Goal: Task Accomplishment & Management: Use online tool/utility

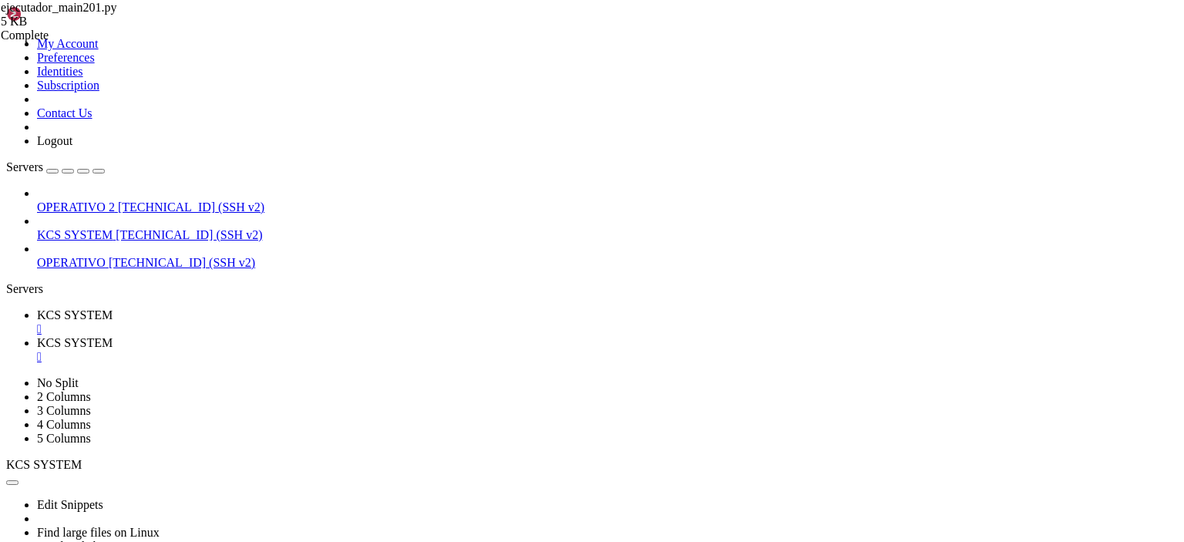
type textarea "time.sleep(3600) # esperar 1 hora"
paste textarea
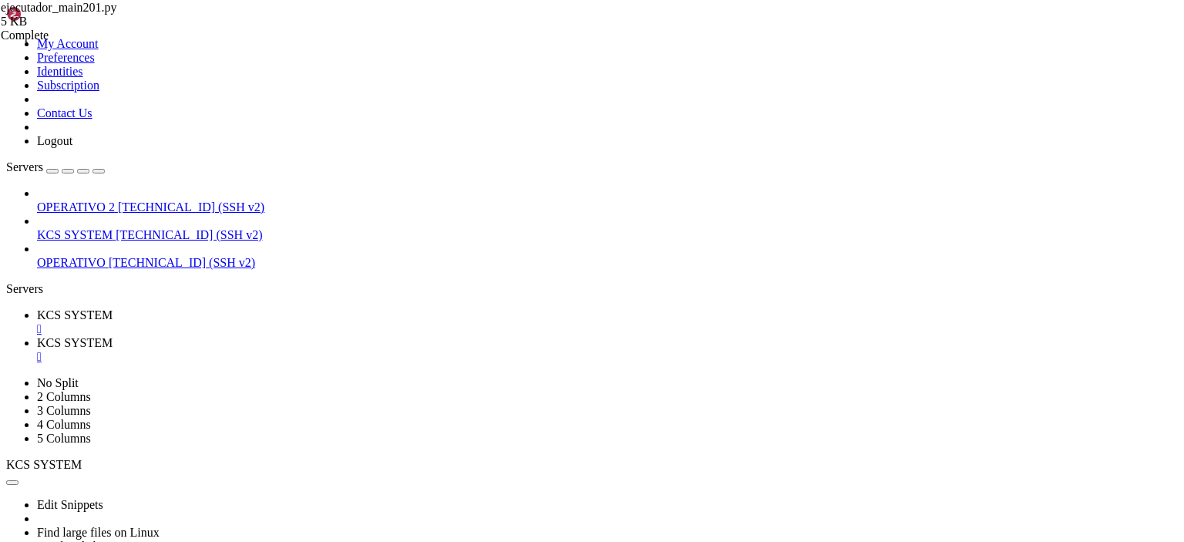
scroll to position [2212, 0]
click at [113, 308] on span "KCS SYSTEM" at bounding box center [75, 314] width 76 height 13
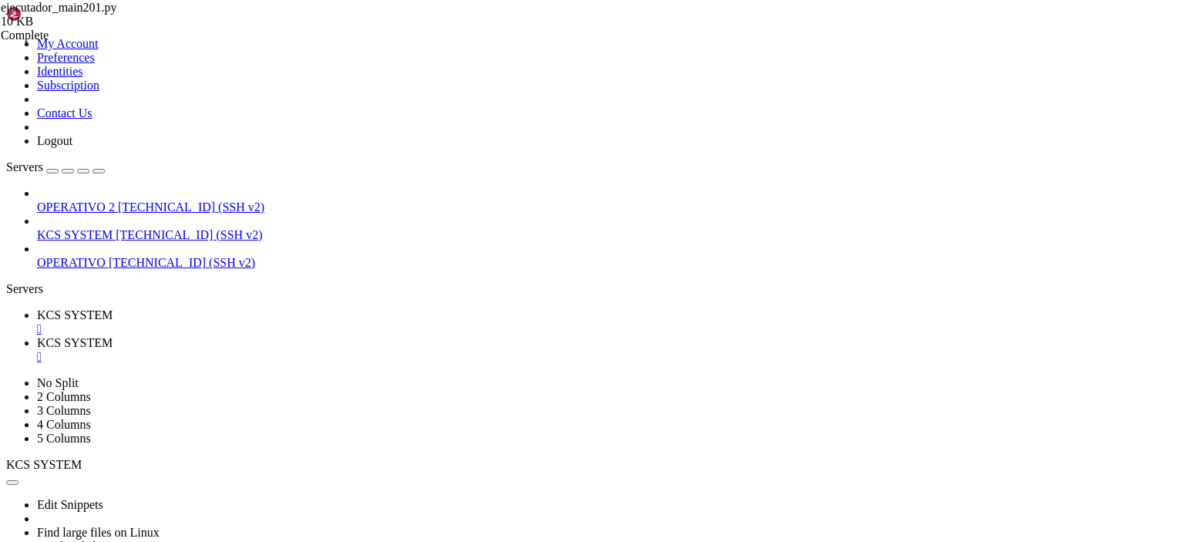
scroll to position [222, 0]
click at [113, 336] on span "KCS SYSTEM" at bounding box center [75, 342] width 76 height 13
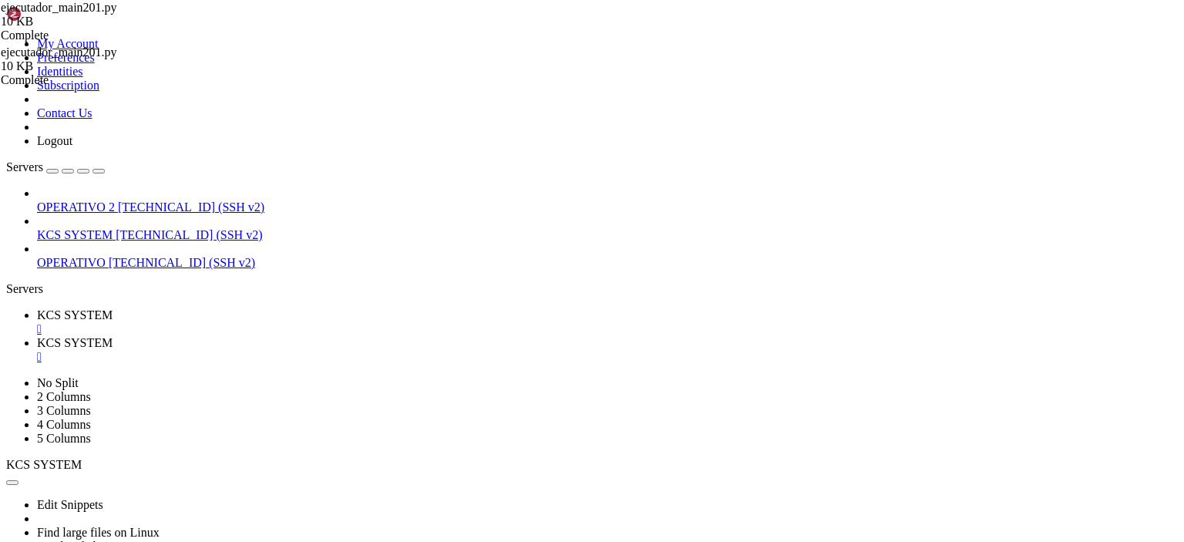
type textarea "main()"
click at [113, 308] on span "KCS SYSTEM" at bounding box center [75, 314] width 76 height 13
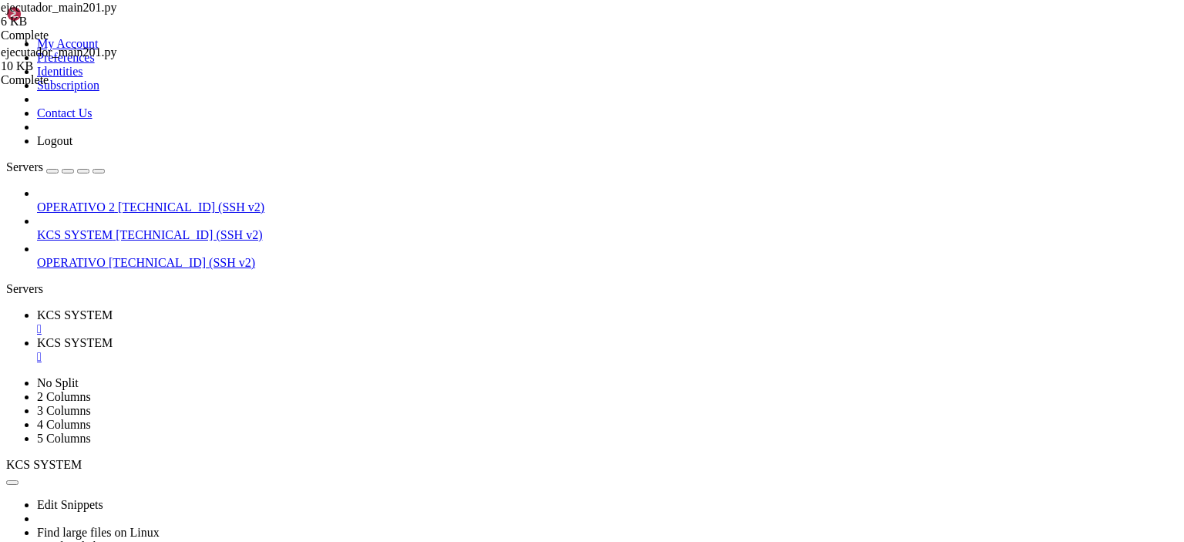
scroll to position [603, 0]
click at [113, 336] on span "KCS SYSTEM" at bounding box center [75, 342] width 76 height 13
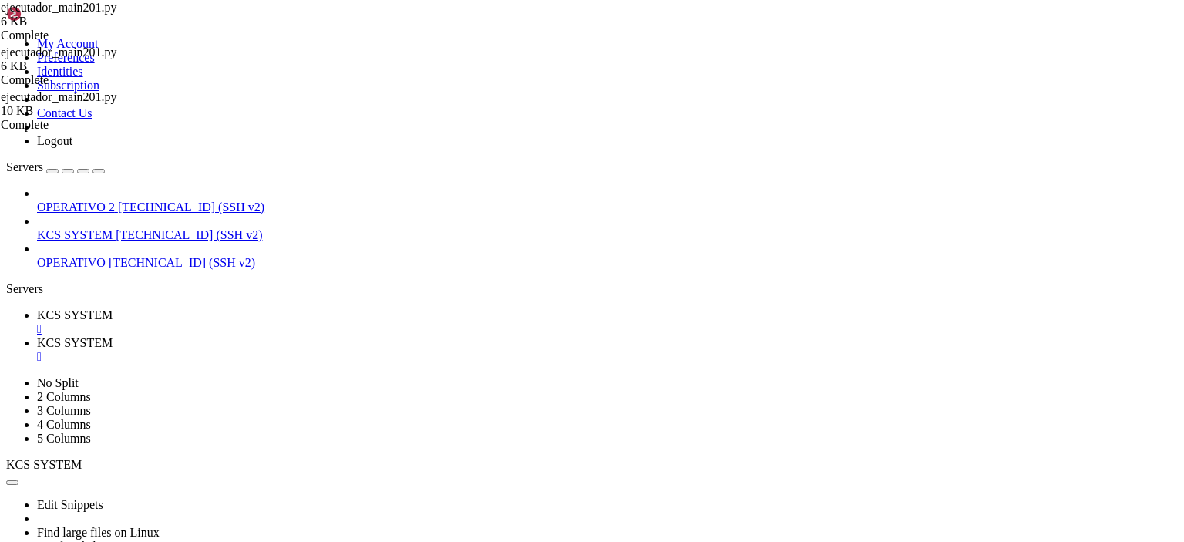
type textarea "time.sleep(3600) # esperar 1 hora"
click at [255, 308] on link "KCS SYSTEM " at bounding box center [607, 322] width 1140 height 28
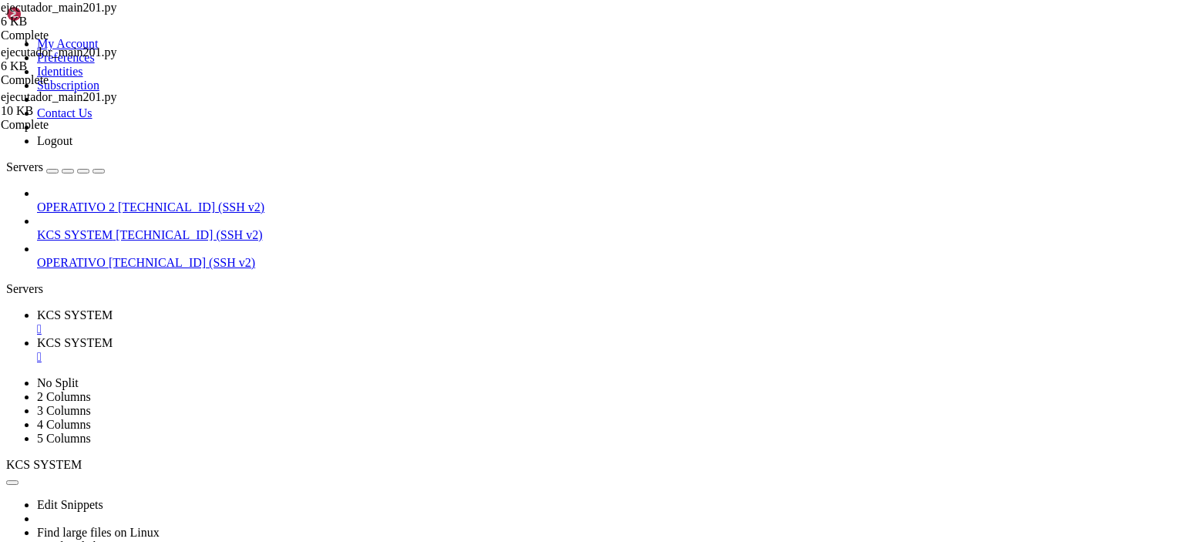
click at [335, 336] on link "KCS SYSTEM " at bounding box center [607, 350] width 1140 height 28
type textarea "time.sleep(3600) # esperar 1 hora"
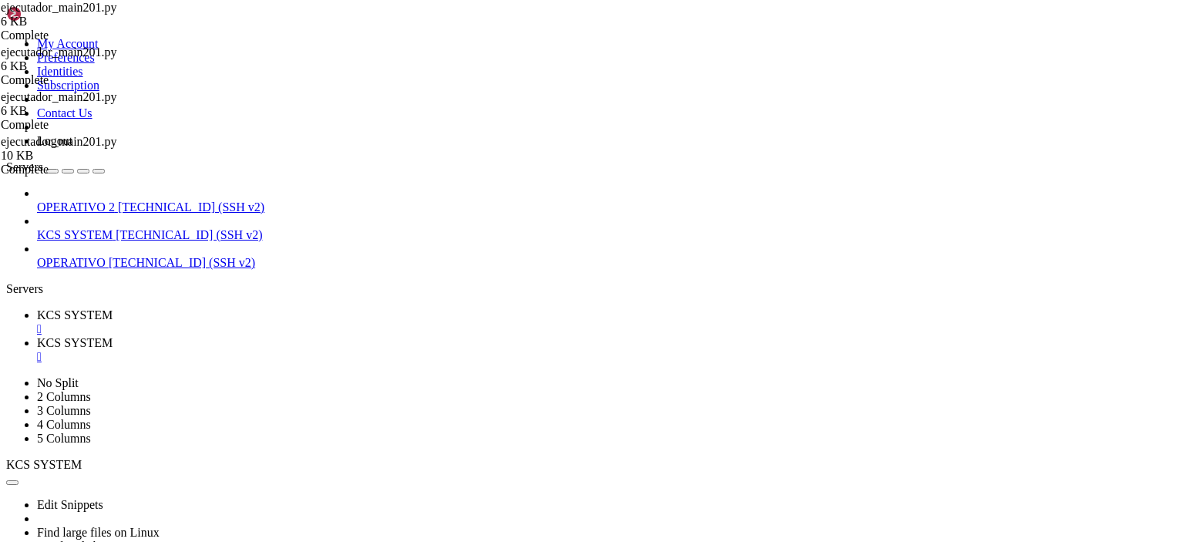
scroll to position [1362, 0]
click at [113, 308] on span "KCS SYSTEM" at bounding box center [75, 314] width 76 height 13
click at [354, 336] on link "KCS SYSTEM " at bounding box center [607, 350] width 1140 height 28
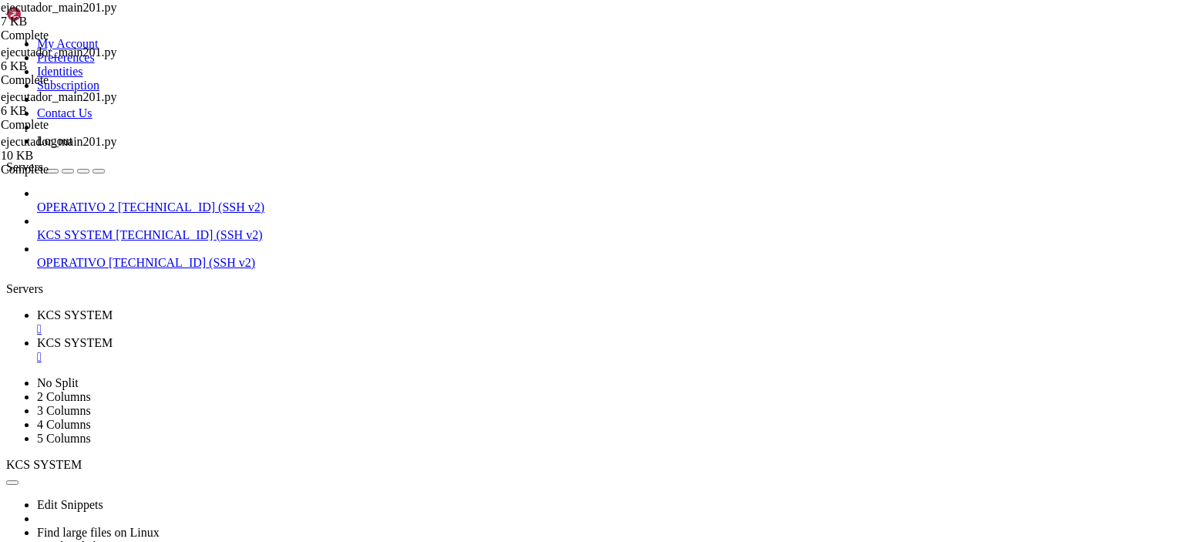
scroll to position [2450, 0]
type textarea "time.sleep(3600) # esperar 1 hora"
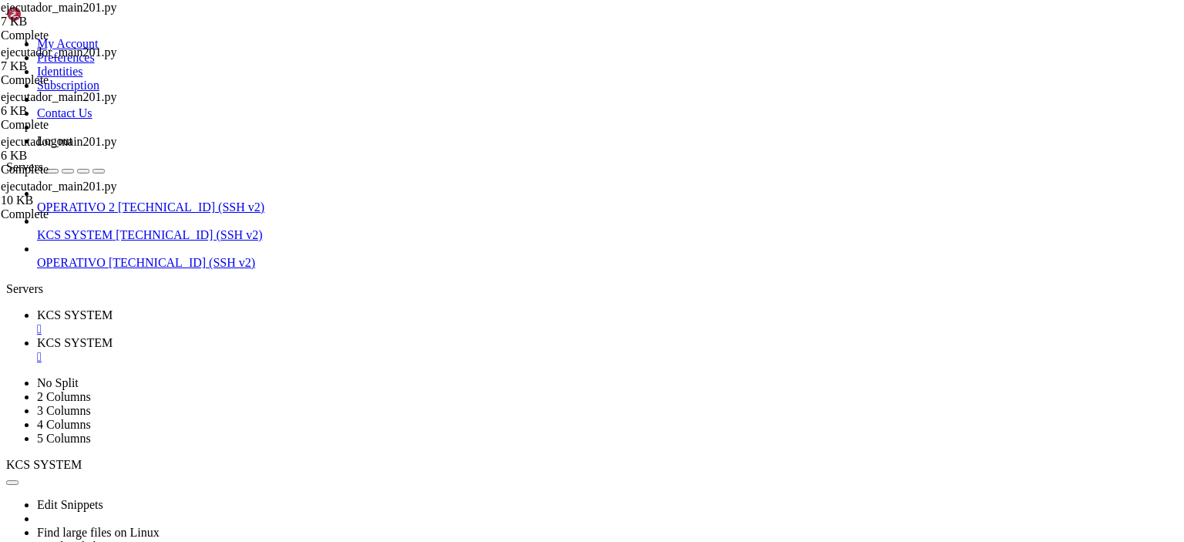
click at [260, 308] on link "KCS SYSTEM " at bounding box center [607, 322] width 1140 height 28
click at [113, 336] on span "KCS SYSTEM" at bounding box center [75, 342] width 76 height 13
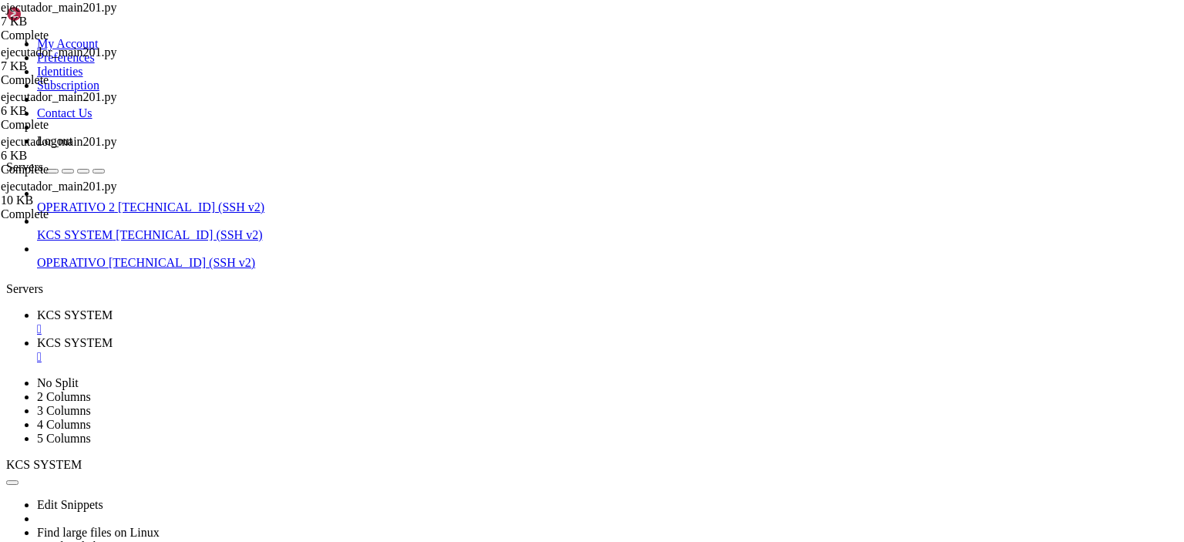
type textarea "time.sleep(3600) # 1 hora"
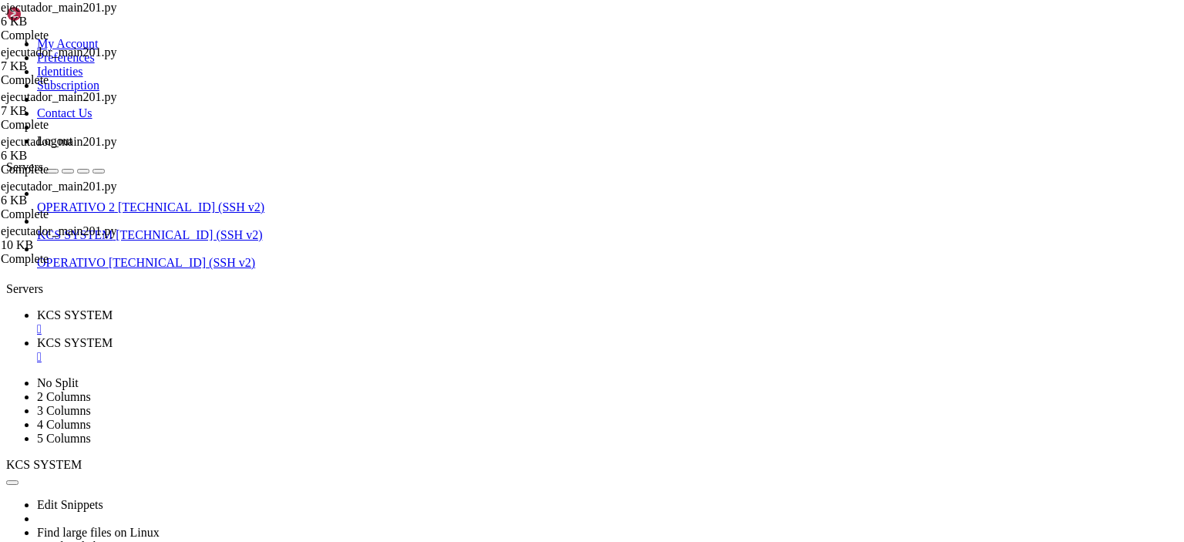
click at [113, 308] on span "KCS SYSTEM" at bounding box center [75, 314] width 76 height 13
click at [113, 336] on span "KCS SYSTEM" at bounding box center [75, 342] width 76 height 13
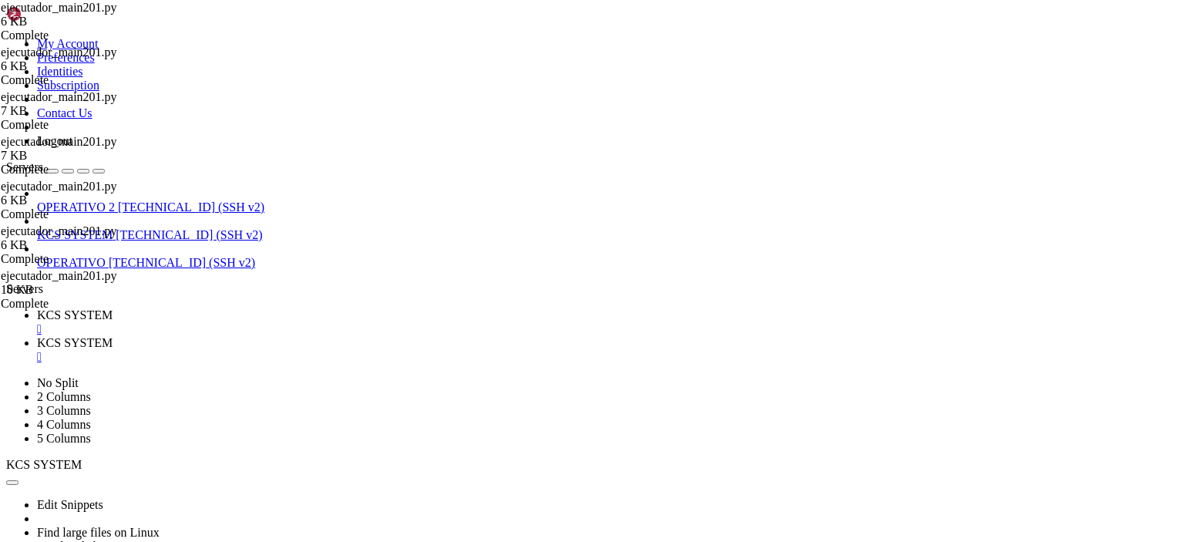
type textarea "time.sleep(3600) # 1 hora"
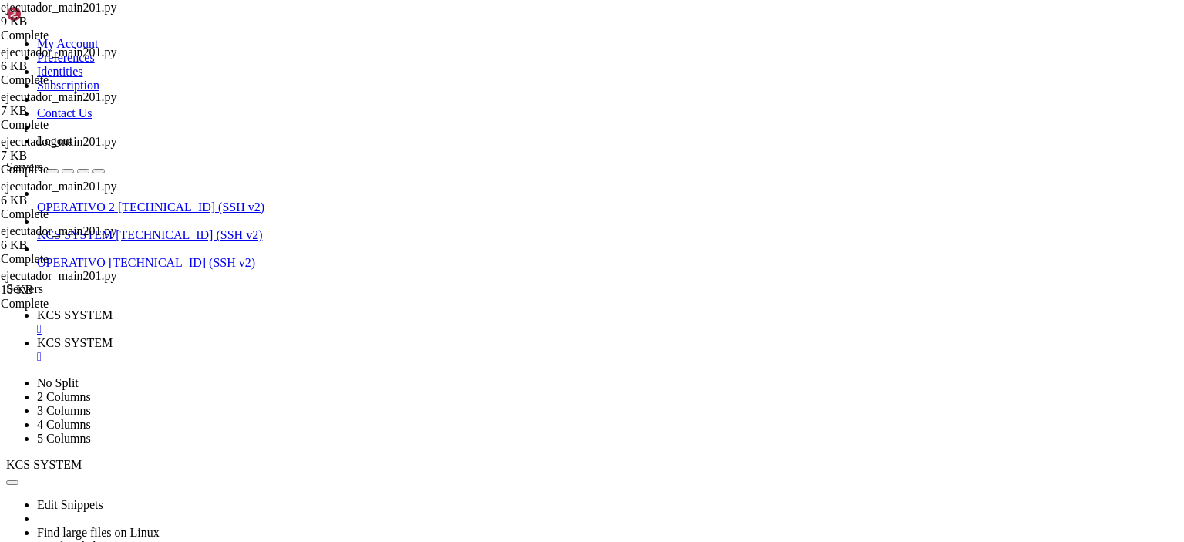
click at [274, 308] on link "KCS SYSTEM " at bounding box center [607, 322] width 1140 height 28
click at [293, 322] on div "" at bounding box center [607, 329] width 1140 height 14
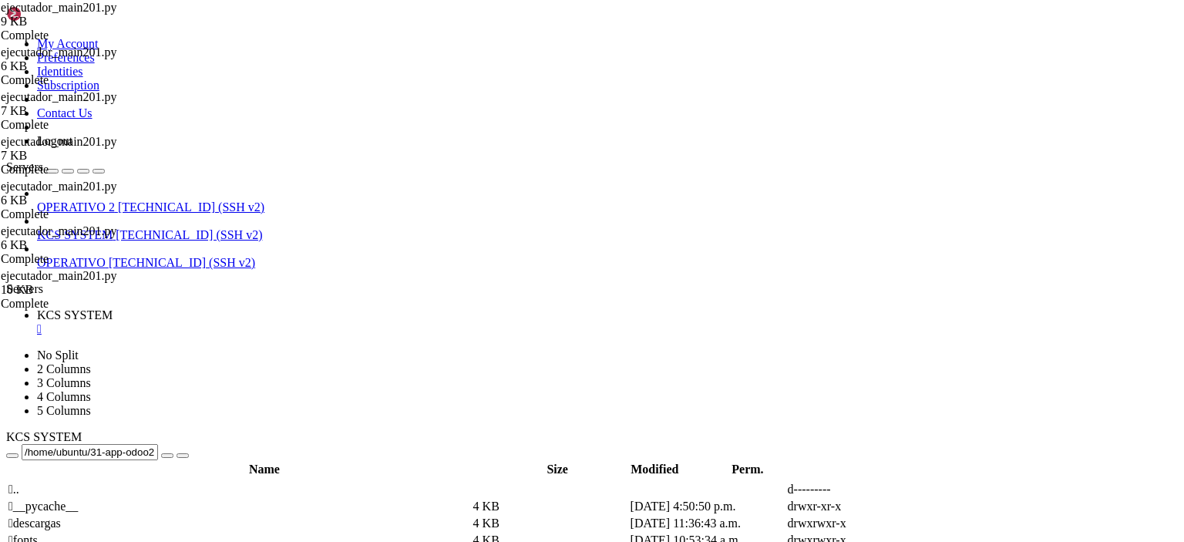
click at [293, 322] on div "" at bounding box center [607, 329] width 1140 height 14
